Goal: Information Seeking & Learning: Learn about a topic

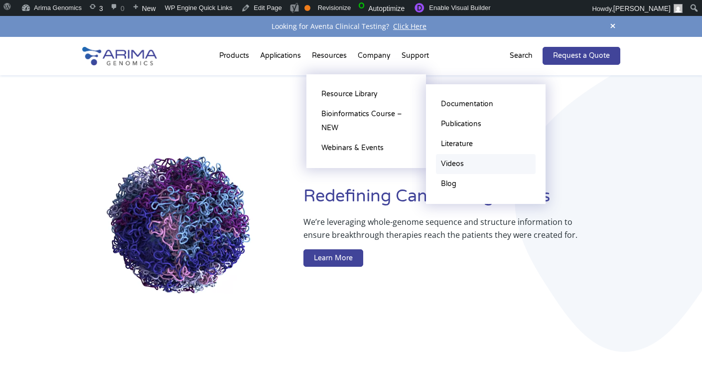
click at [454, 168] on link "Videos" at bounding box center [486, 164] width 100 height 20
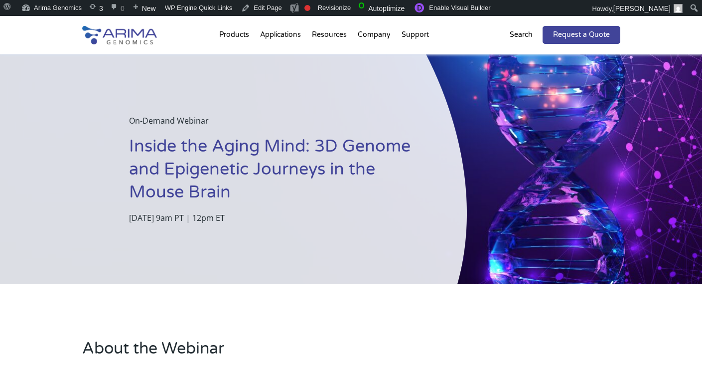
click at [203, 166] on h1 "Inside the Aging Mind: 3D Genome and Epigenetic Journeys in the Mouse Brain" at bounding box center [273, 173] width 288 height 76
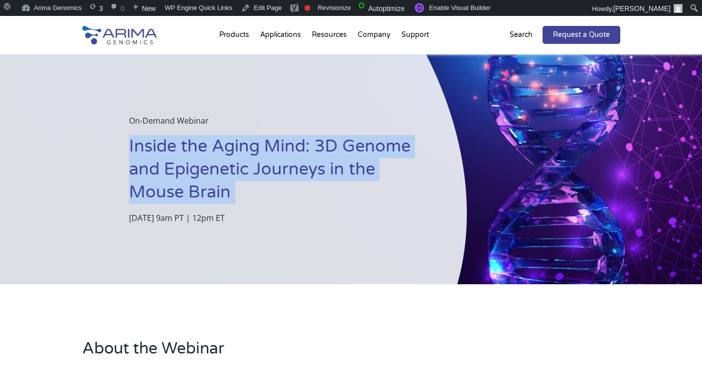
click at [203, 166] on h1 "Inside the Aging Mind: 3D Genome and Epigenetic Journeys in the Mouse Brain" at bounding box center [273, 173] width 288 height 76
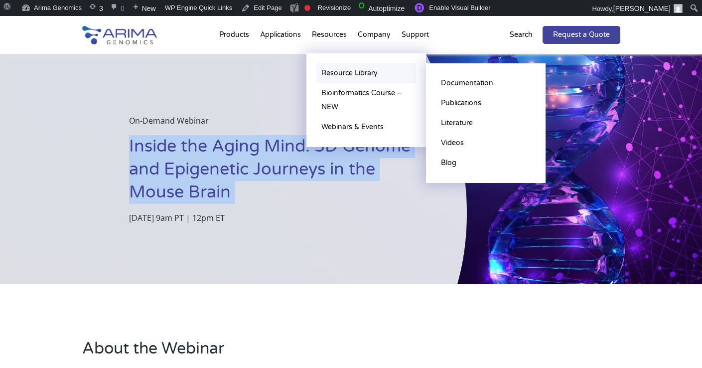
click at [327, 73] on link "Resource Library" at bounding box center [367, 73] width 100 height 20
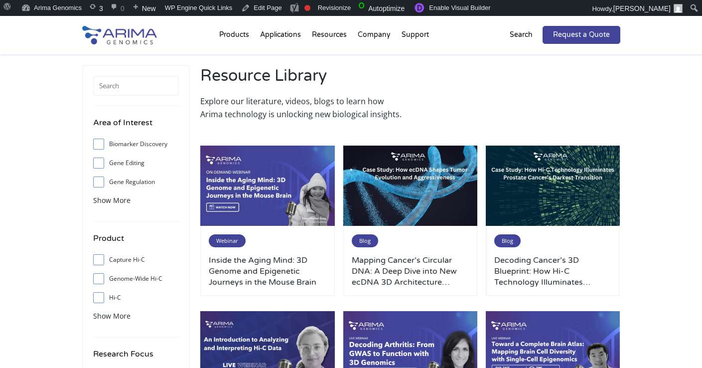
scroll to position [36, 0]
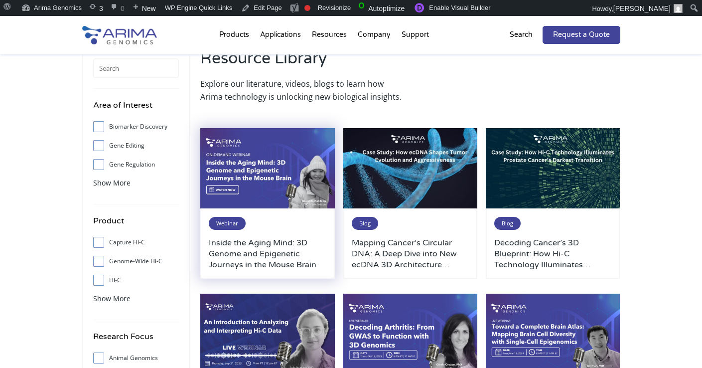
click at [268, 246] on h3 "Inside the Aging Mind: 3D Genome and Epigenetic Journeys in the Mouse Brain" at bounding box center [268, 253] width 118 height 33
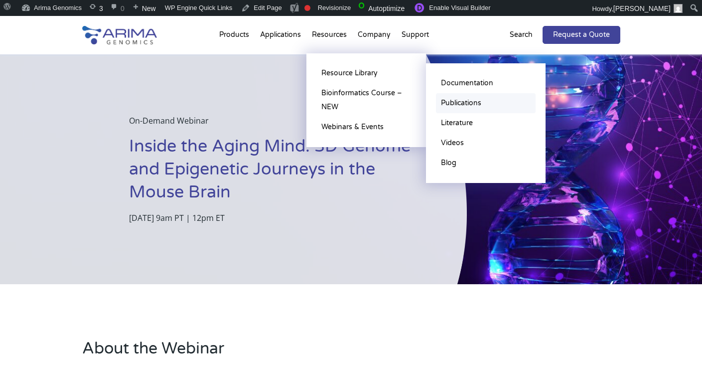
click at [455, 102] on link "Publications" at bounding box center [486, 103] width 100 height 20
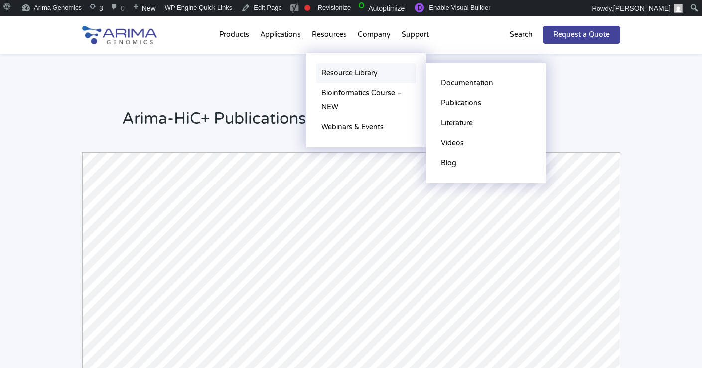
click at [344, 68] on link "Resource Library" at bounding box center [367, 73] width 100 height 20
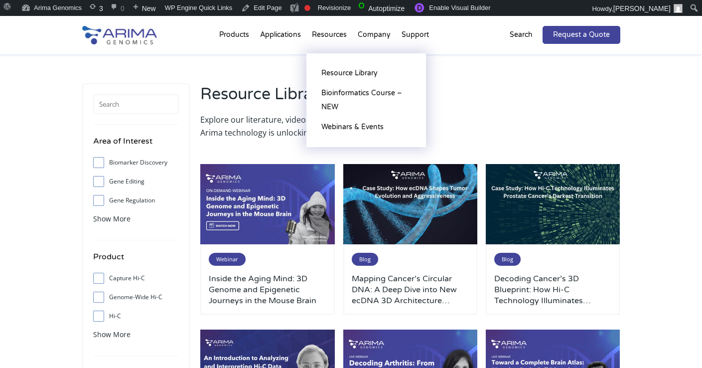
click at [339, 38] on li "Resources Resource Library Documentation Publications Literature Videos Blog Bi…" at bounding box center [330, 37] width 46 height 34
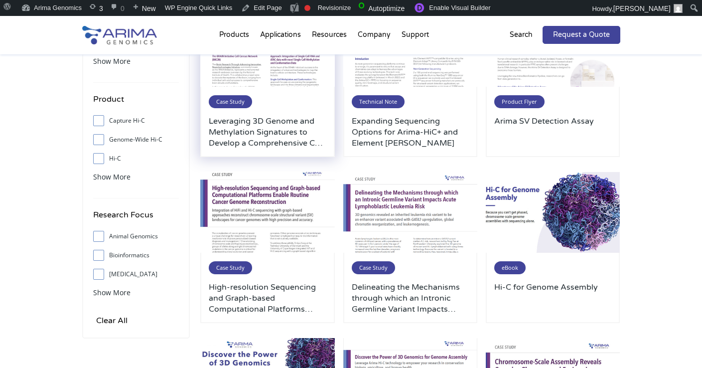
scroll to position [160, 0]
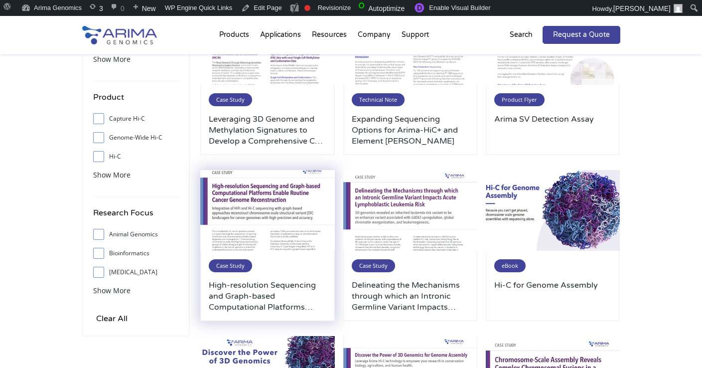
click at [275, 188] on img at bounding box center [267, 210] width 135 height 81
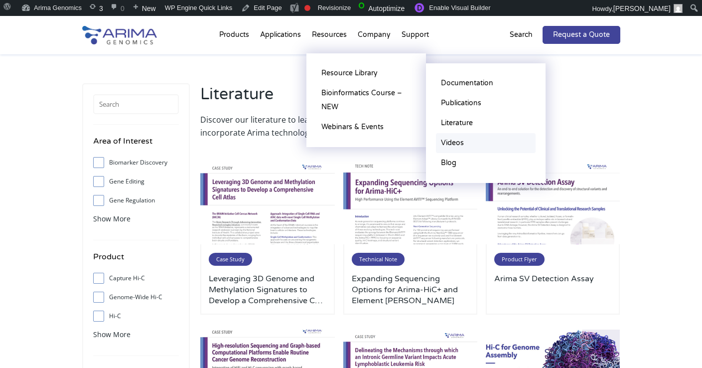
click at [451, 138] on link "Videos" at bounding box center [486, 143] width 100 height 20
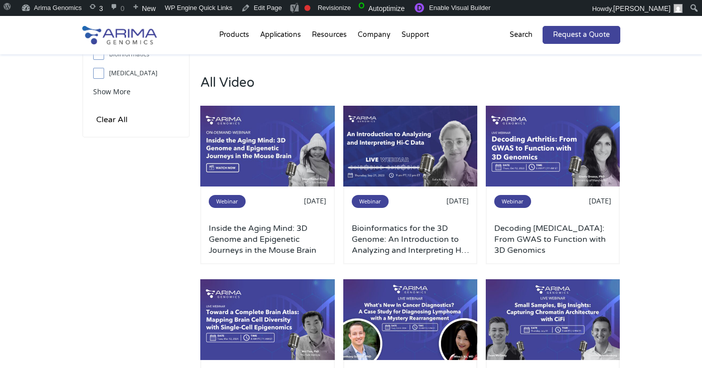
scroll to position [359, 0]
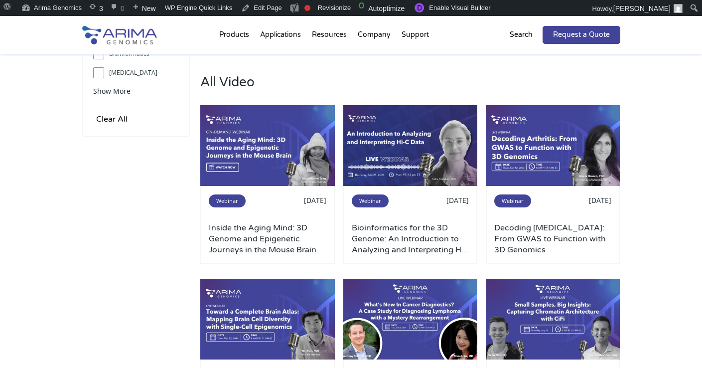
click at [524, 35] on p "Search" at bounding box center [521, 34] width 23 height 13
click at [525, 38] on p "Search" at bounding box center [521, 34] width 23 height 13
click at [524, 31] on p "Search" at bounding box center [521, 34] width 23 height 13
click at [119, 43] on img at bounding box center [119, 35] width 75 height 18
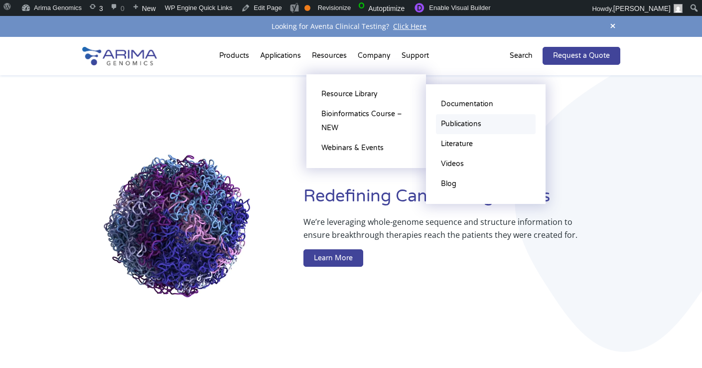
click at [455, 124] on link "Publications" at bounding box center [486, 124] width 100 height 20
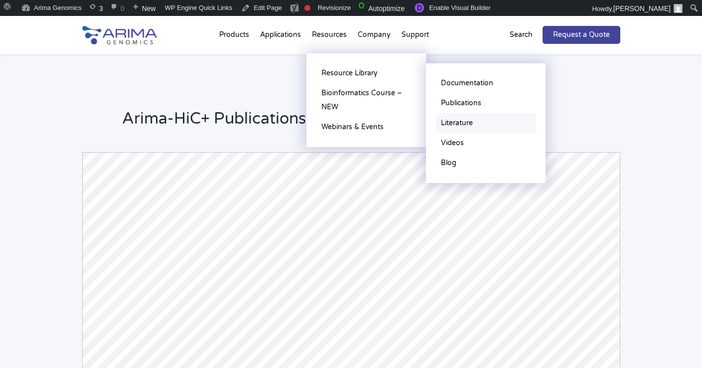
click at [454, 125] on link "Literature" at bounding box center [486, 123] width 100 height 20
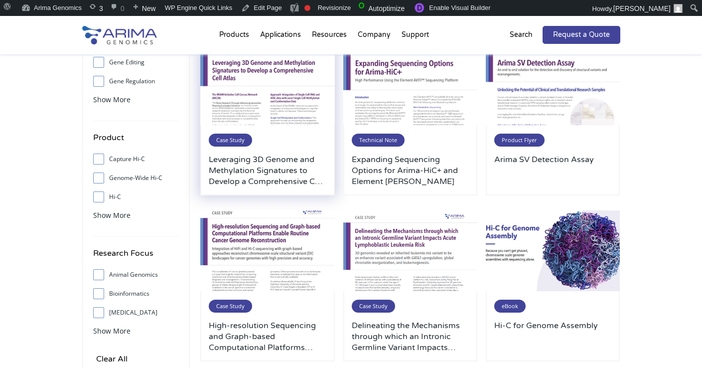
scroll to position [120, 0]
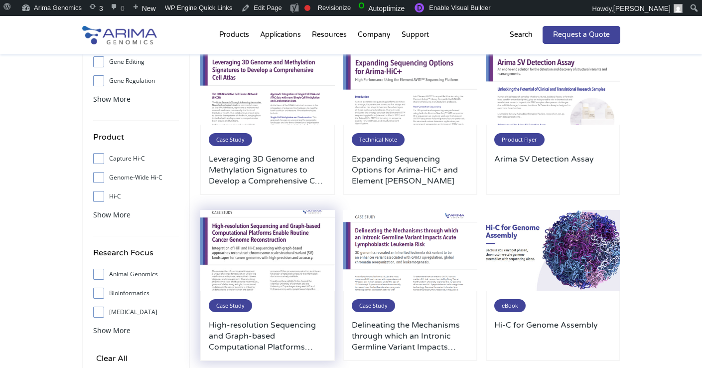
click at [258, 232] on img at bounding box center [267, 250] width 135 height 81
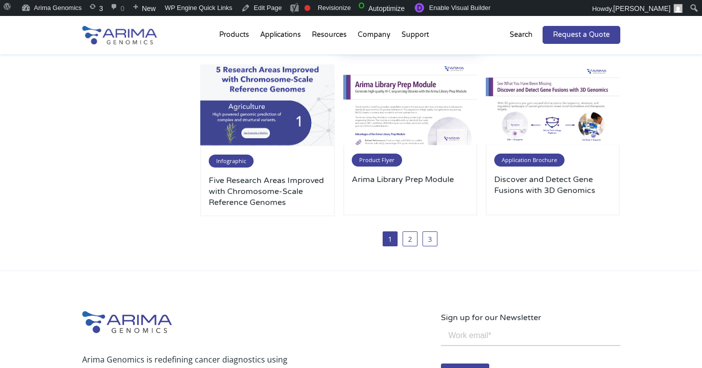
scroll to position [598, 0]
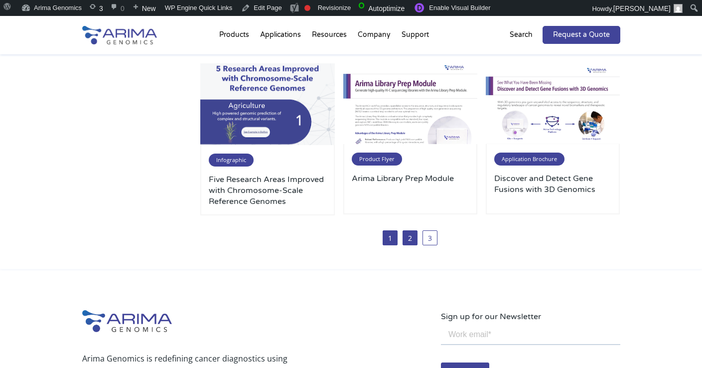
click at [403, 234] on link "2" at bounding box center [410, 237] width 15 height 15
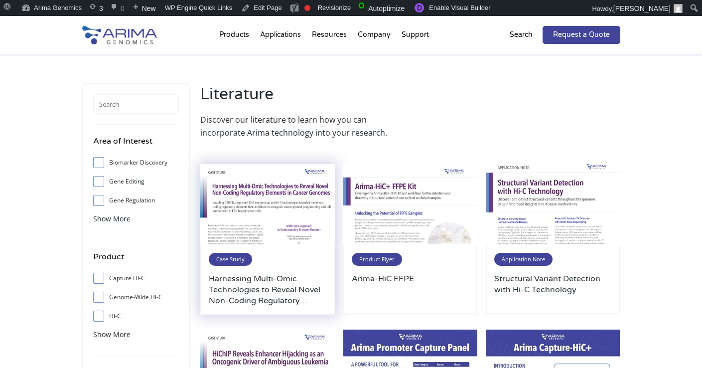
click at [276, 211] on img at bounding box center [267, 204] width 135 height 81
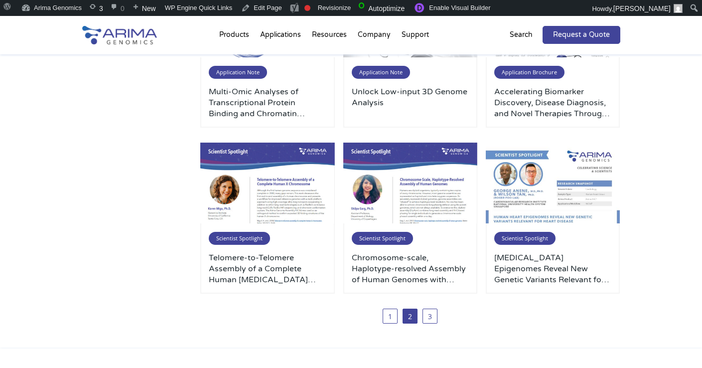
scroll to position [519, 0]
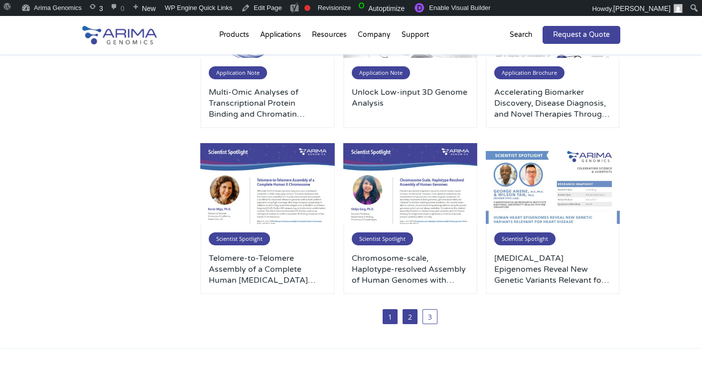
click at [390, 319] on link "1" at bounding box center [390, 316] width 15 height 15
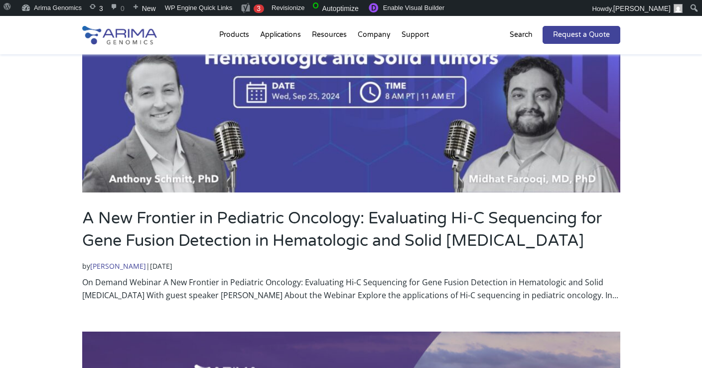
scroll to position [1755, 0]
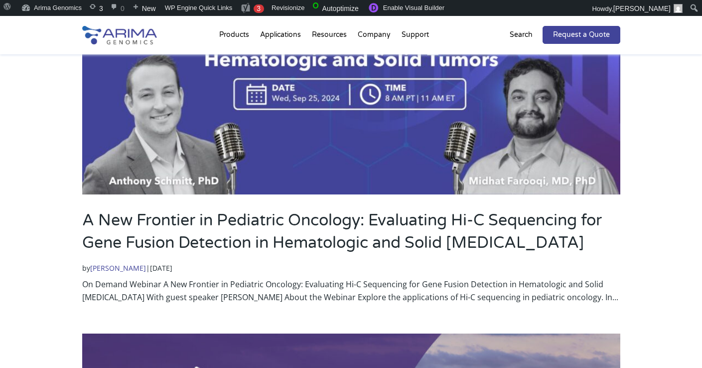
click at [322, 147] on img at bounding box center [351, 42] width 538 height 303
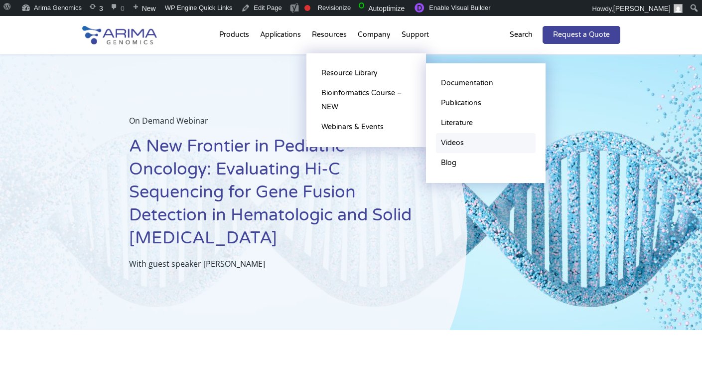
click at [454, 140] on link "Videos" at bounding box center [486, 143] width 100 height 20
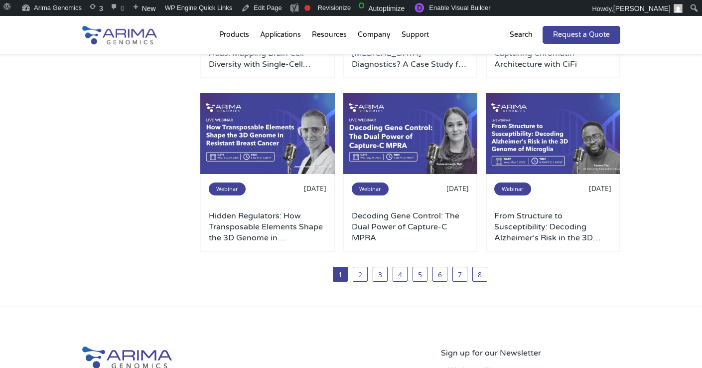
click at [521, 35] on p "Search" at bounding box center [521, 34] width 23 height 13
click at [519, 35] on p "Search" at bounding box center [521, 34] width 23 height 13
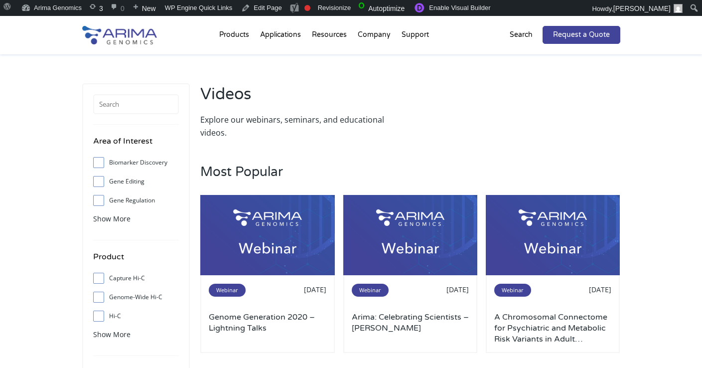
click at [521, 38] on p "Search" at bounding box center [521, 34] width 23 height 13
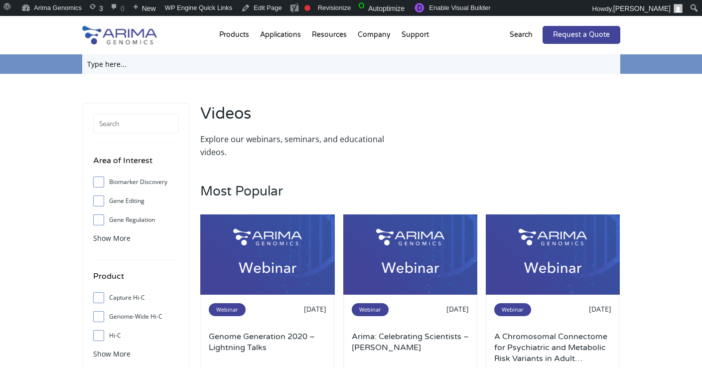
click at [490, 63] on input "text" at bounding box center [351, 63] width 538 height 19
type input "russell ryan"
click input "Search" at bounding box center [0, 0] width 0 height 0
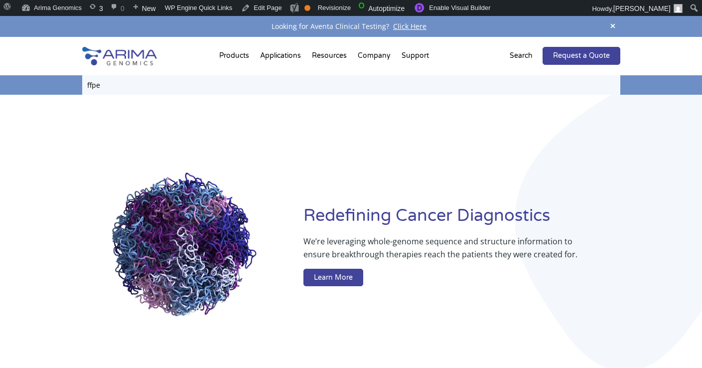
type input "ffpe"
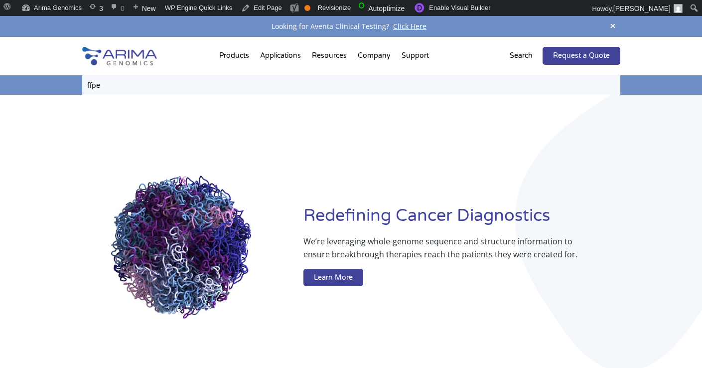
click input "Search" at bounding box center [0, 0] width 0 height 0
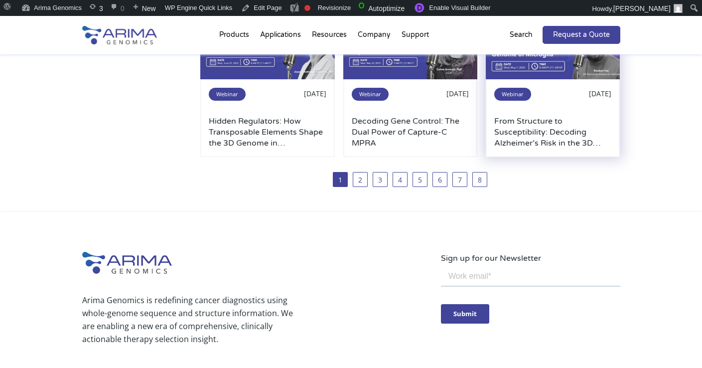
click at [549, 72] on img at bounding box center [553, 39] width 135 height 81
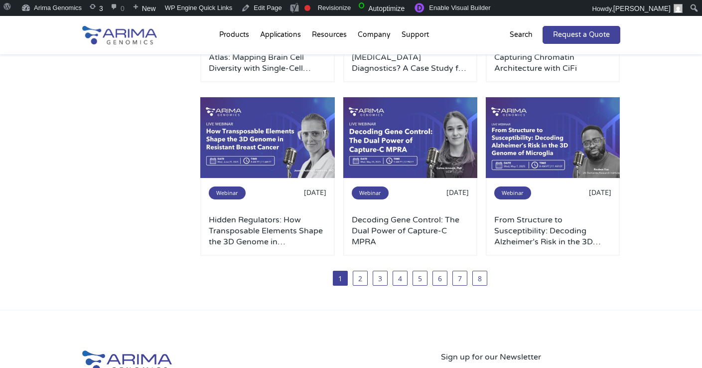
scroll to position [720, 0]
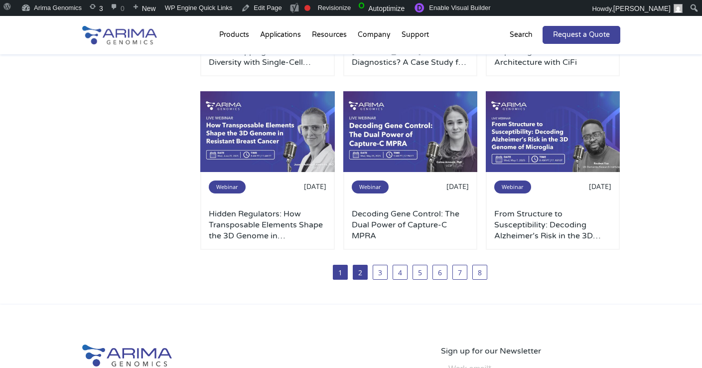
click at [360, 273] on link "2" at bounding box center [360, 272] width 15 height 15
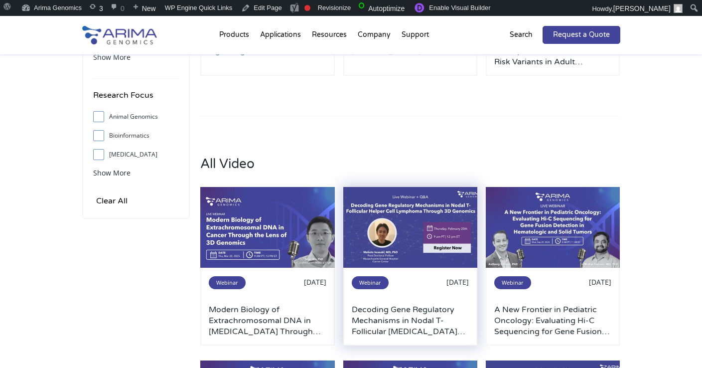
scroll to position [279, 0]
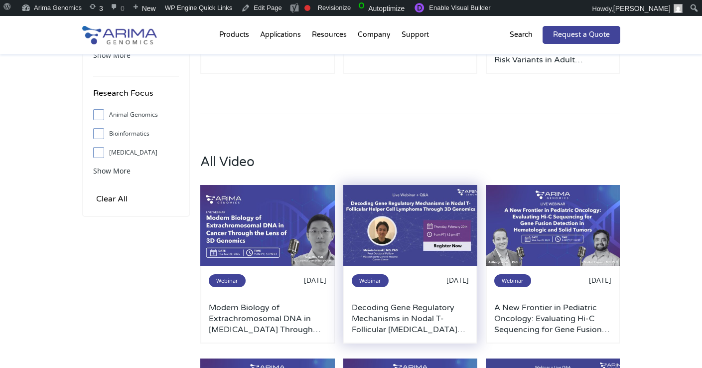
click at [391, 234] on img at bounding box center [411, 225] width 135 height 81
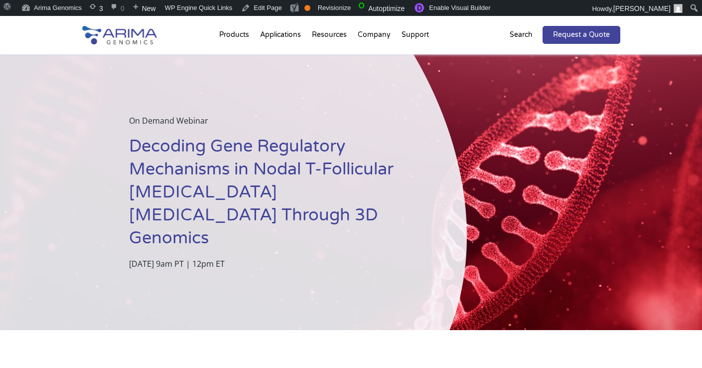
click at [184, 178] on h1 "Decoding Gene Regulatory Mechanisms in Nodal T-Follicular [MEDICAL_DATA] [MEDIC…" at bounding box center [273, 196] width 288 height 122
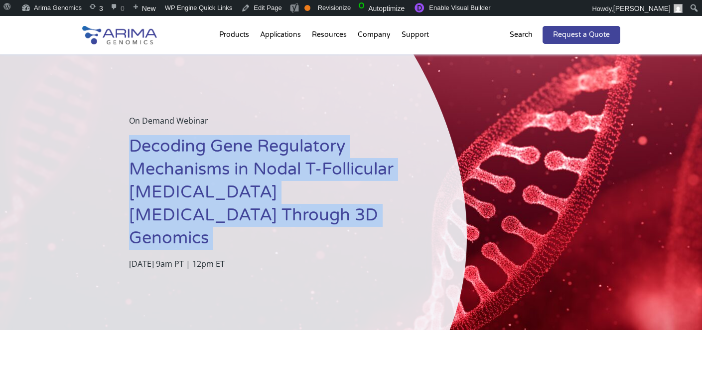
click at [184, 178] on h1 "Decoding Gene Regulatory Mechanisms in Nodal T-Follicular [MEDICAL_DATA] [MEDIC…" at bounding box center [273, 196] width 288 height 122
copy h1 "Decoding Gene Regulatory Mechanisms in Nodal T-Follicular [MEDICAL_DATA] [MEDIC…"
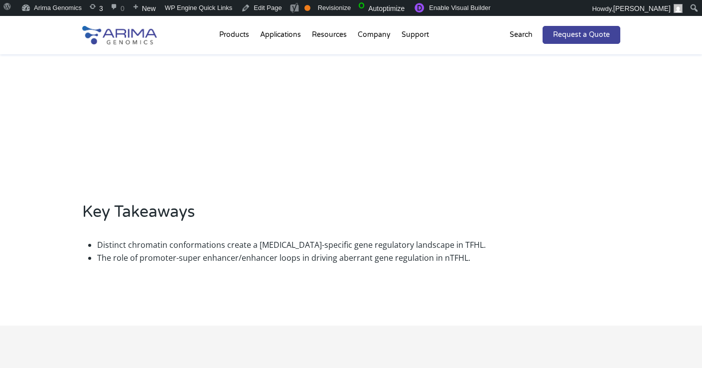
scroll to position [558, 0]
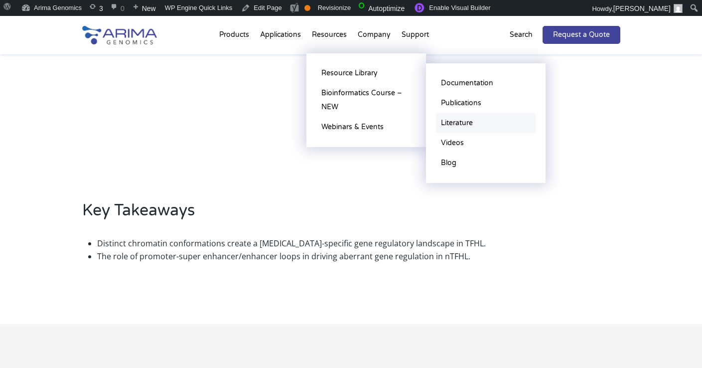
click at [459, 119] on link "Literature" at bounding box center [486, 123] width 100 height 20
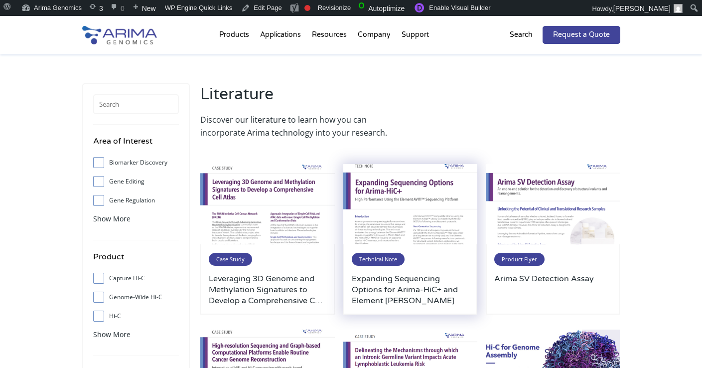
click at [450, 224] on img at bounding box center [411, 204] width 135 height 81
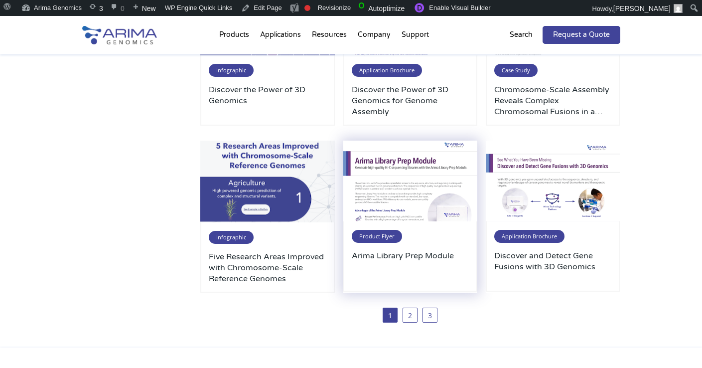
scroll to position [519, 0]
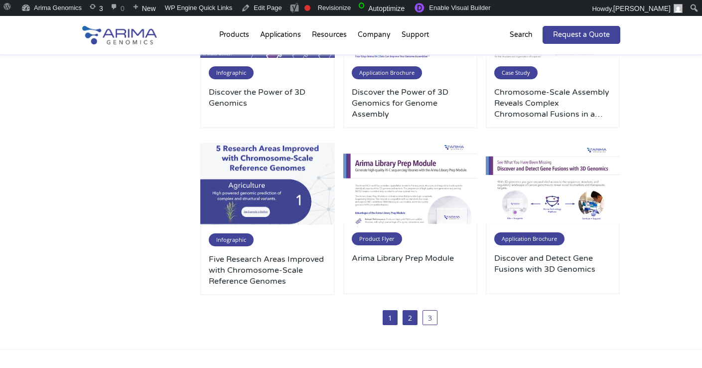
click at [405, 317] on link "2" at bounding box center [410, 317] width 15 height 15
